Goal: Information Seeking & Learning: Check status

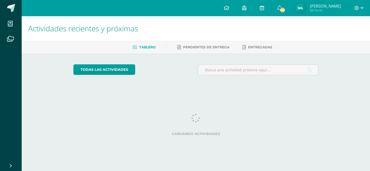
click at [306, 9] on img at bounding box center [300, 8] width 11 height 11
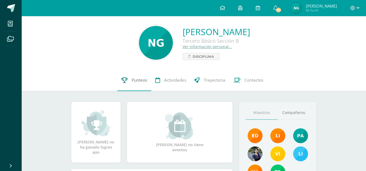
click at [135, 81] on span "Punteos" at bounding box center [139, 80] width 15 height 6
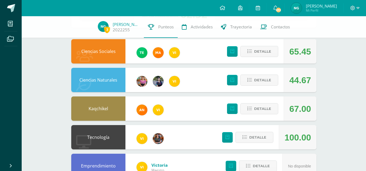
scroll to position [46, 0]
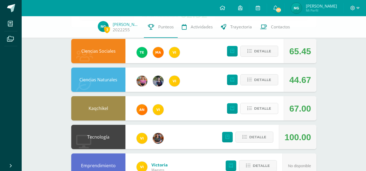
click at [265, 110] on span "Detalle" at bounding box center [262, 109] width 17 height 10
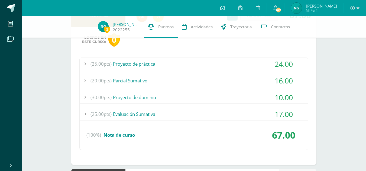
scroll to position [140, 0]
click at [120, 96] on div "(30.00pts) Proyecto de dominio" at bounding box center [194, 97] width 228 height 12
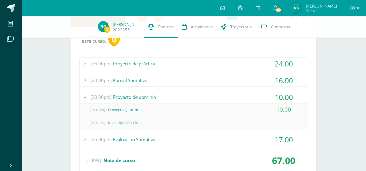
click at [120, 96] on div "(30.00pts) Proyecto de dominio" at bounding box center [194, 97] width 228 height 12
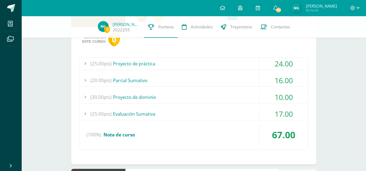
click at [127, 80] on div "(20.00pts) Parcial Sumativo" at bounding box center [194, 80] width 228 height 12
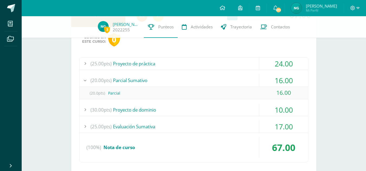
click at [127, 80] on div "(20.00pts) Parcial Sumativo" at bounding box center [194, 80] width 228 height 12
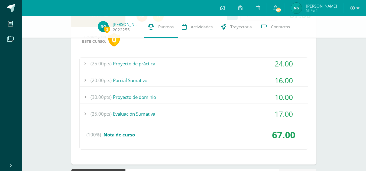
click at [134, 62] on div "(25.00pts) Proyecto de práctica" at bounding box center [194, 64] width 228 height 12
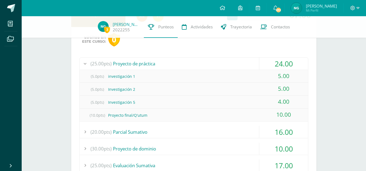
click at [134, 62] on div "(25.00pts) Proyecto de práctica" at bounding box center [194, 64] width 228 height 12
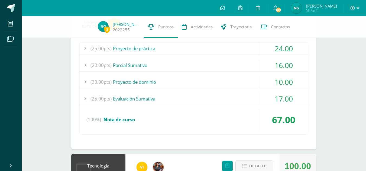
scroll to position [156, 0]
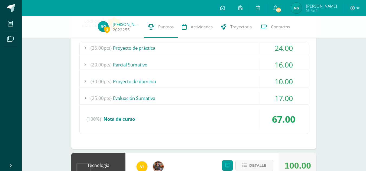
click at [132, 95] on div "(25.00pts) Evaluación Sumativa" at bounding box center [194, 98] width 228 height 12
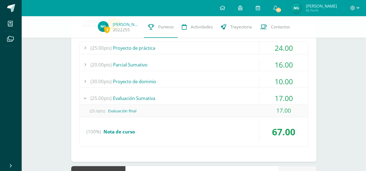
click at [132, 95] on div "(25.00pts) Evaluación Sumativa" at bounding box center [194, 98] width 228 height 12
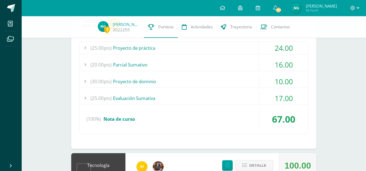
click at [132, 95] on div "(25.00pts) Evaluación Sumativa" at bounding box center [194, 98] width 228 height 12
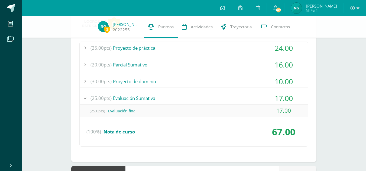
click at [132, 95] on div "(25.00pts) Evaluación Sumativa" at bounding box center [194, 98] width 228 height 12
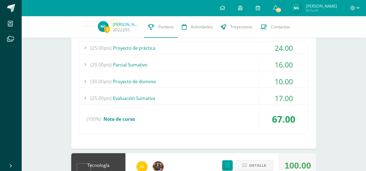
click at [141, 81] on div "(30.00pts) Proyecto de dominio" at bounding box center [194, 82] width 228 height 12
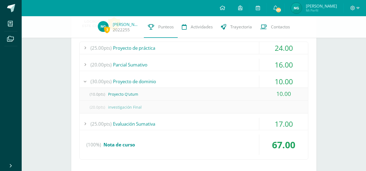
click at [141, 81] on div "(30.00pts) Proyecto de dominio" at bounding box center [194, 82] width 228 height 12
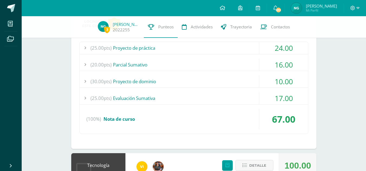
click at [139, 98] on div "(25.00pts) Evaluación Sumativa" at bounding box center [194, 98] width 228 height 12
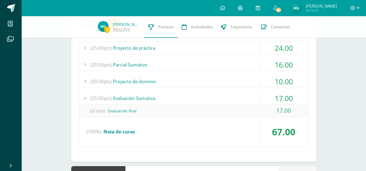
click at [139, 98] on div "(25.00pts) Evaluación Sumativa" at bounding box center [194, 98] width 228 height 12
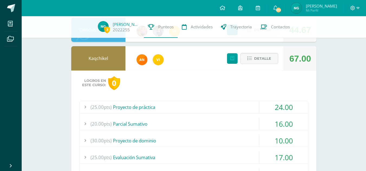
scroll to position [96, 0]
click at [256, 60] on span "Detalle" at bounding box center [262, 59] width 17 height 10
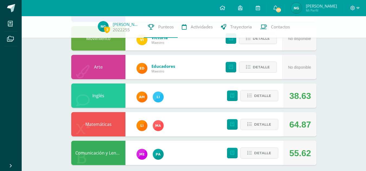
scroll to position [207, 0]
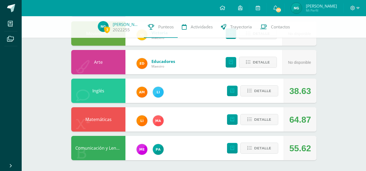
drag, startPoint x: 279, startPoint y: 153, endPoint x: 260, endPoint y: 127, distance: 31.9
click at [260, 127] on div "Ciencias Sociales 65.45 Detalle Ciencias Naturales 44.67 Detalle Kaqchikel 67.0…" at bounding box center [193, 19] width 245 height 283
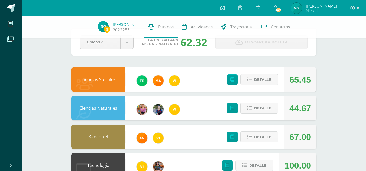
scroll to position [0, 0]
